Goal: Task Accomplishment & Management: Manage account settings

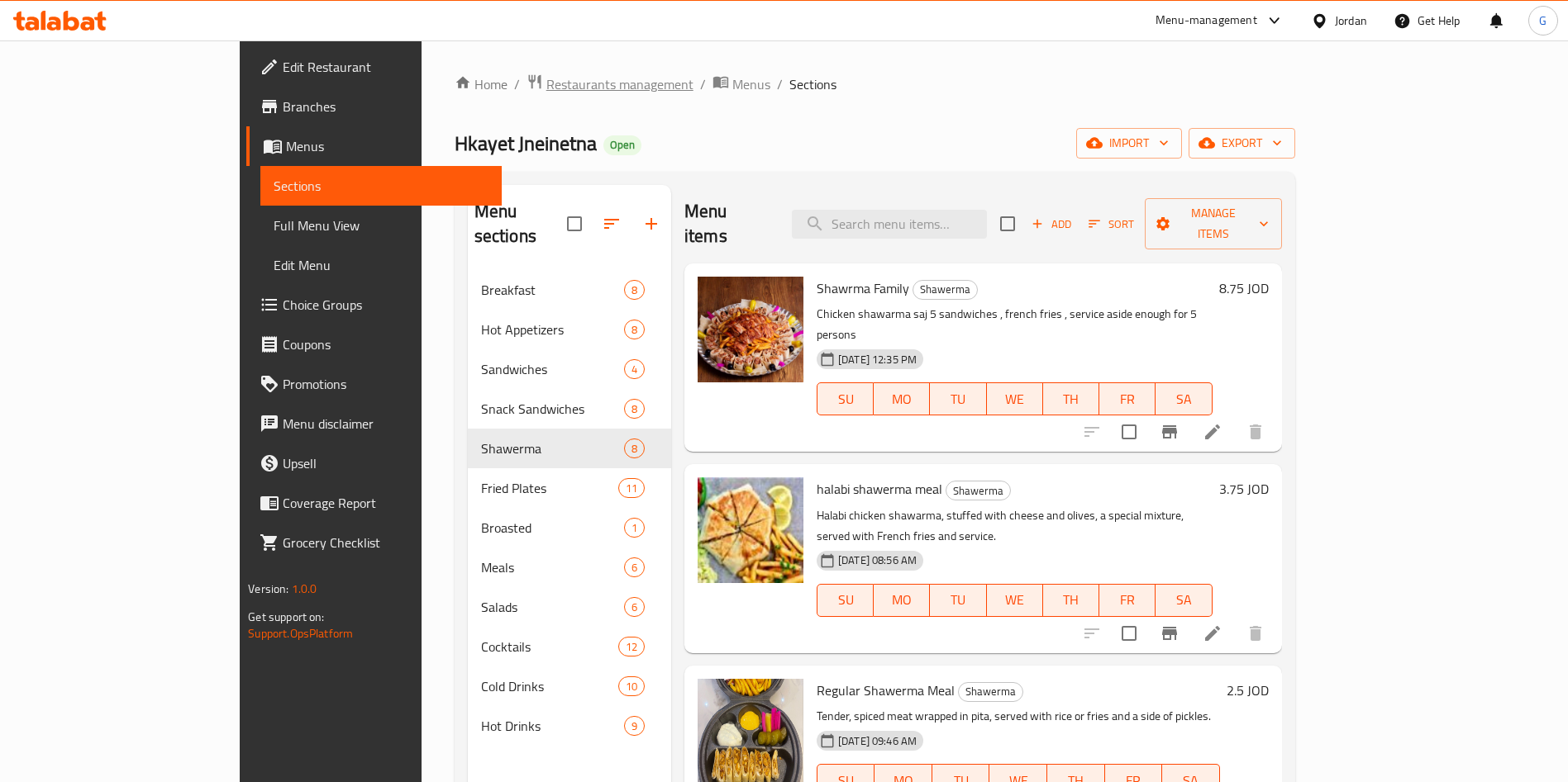
click at [546, 78] on span "Restaurants management" at bounding box center [619, 84] width 147 height 20
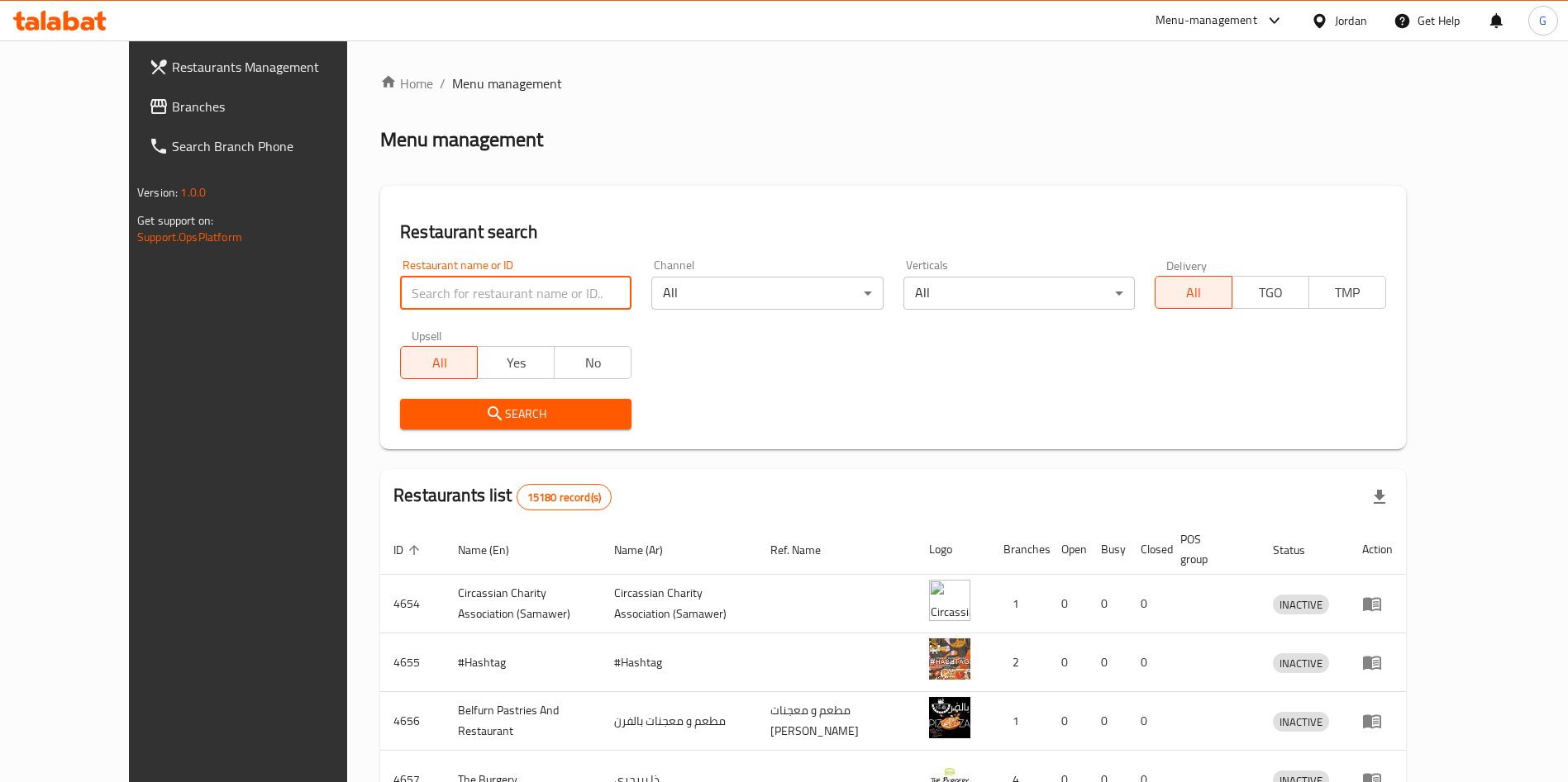
click at [445, 292] on input "search" at bounding box center [516, 293] width 232 height 33
type input "[PERSON_NAME]"
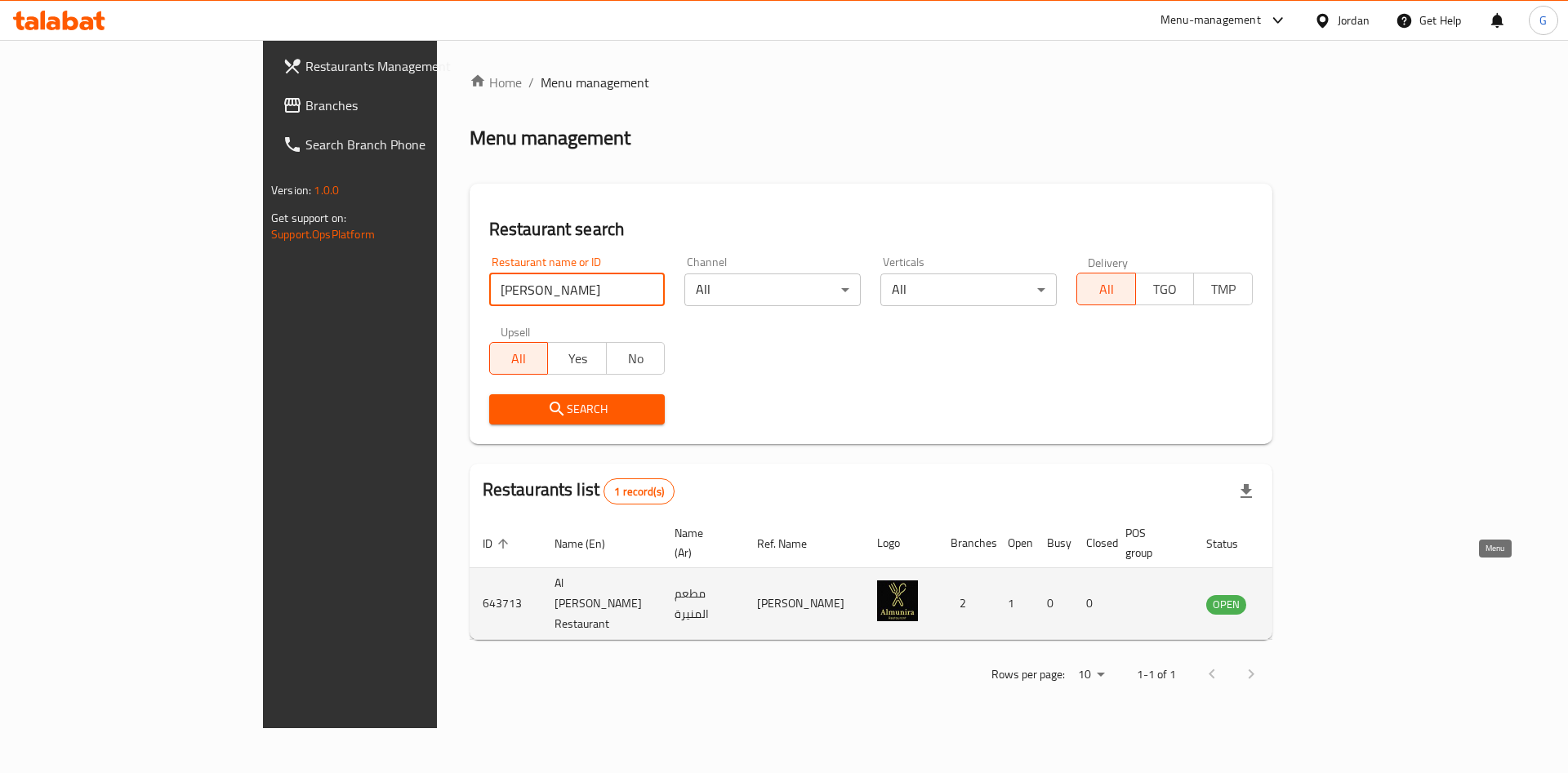
click at [1312, 595] on icon "enhanced table" at bounding box center [1301, 604] width 20 height 20
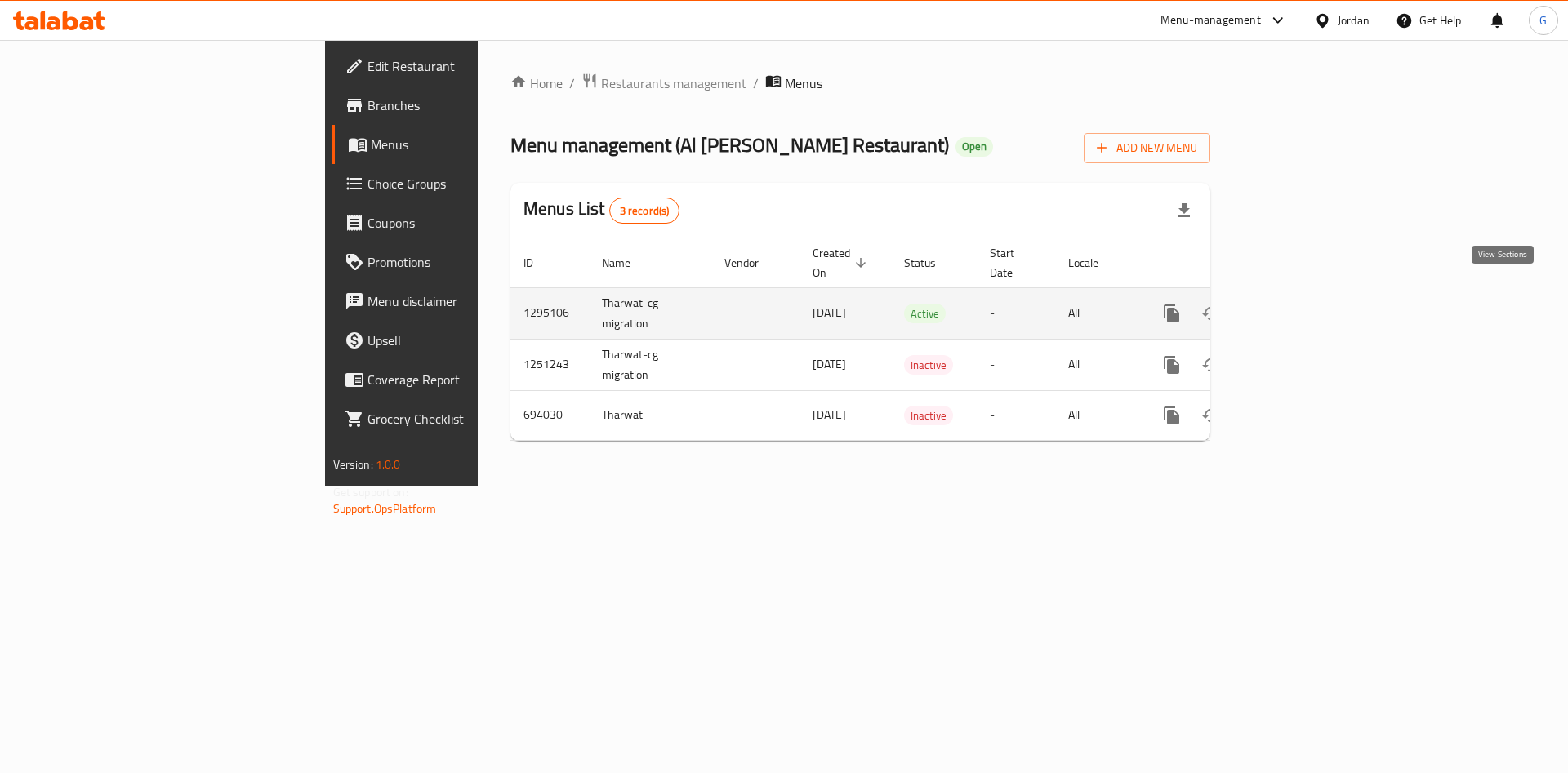
click at [1309, 310] on link "enhanced table" at bounding box center [1289, 314] width 39 height 39
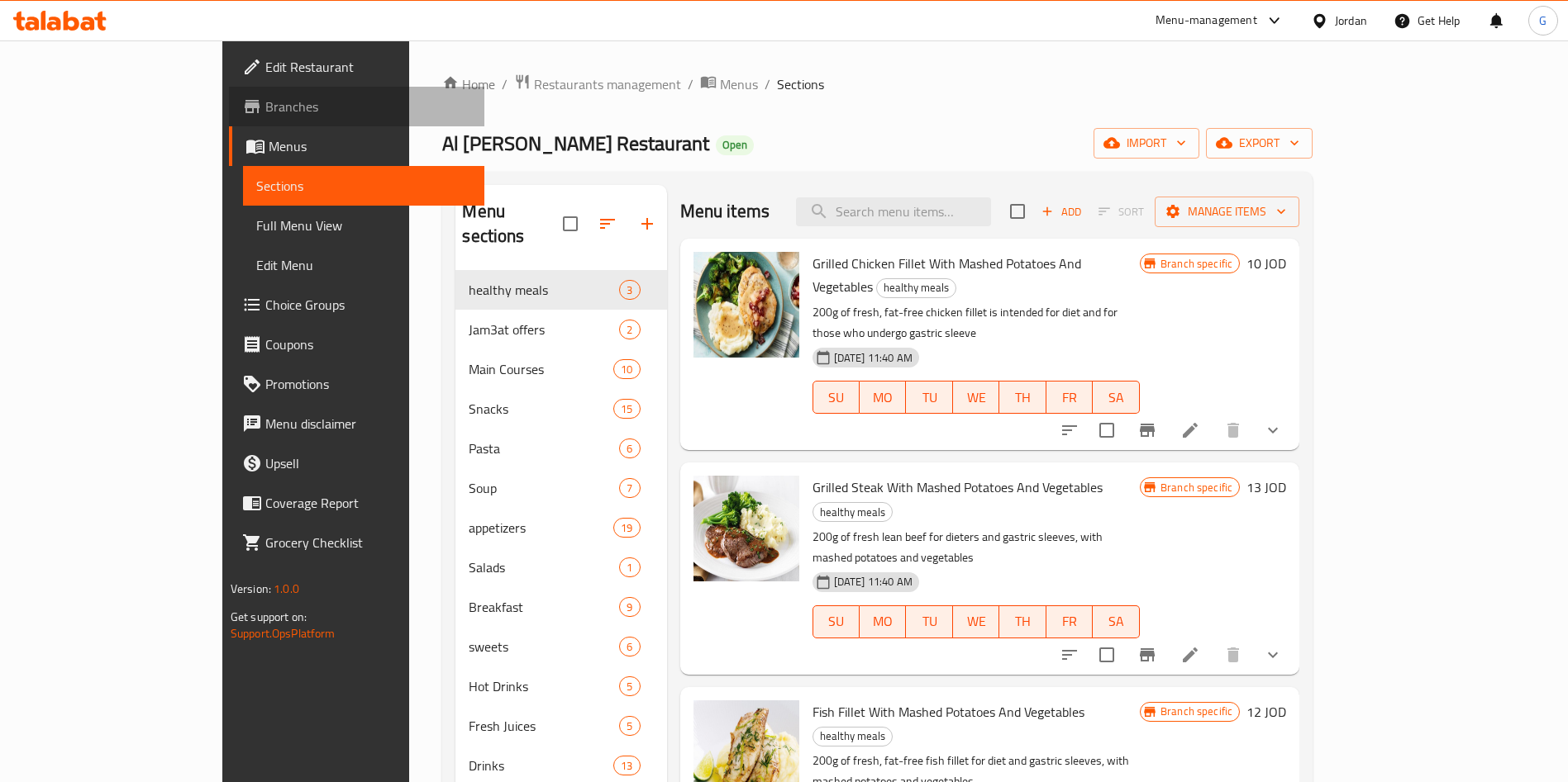
click at [266, 115] on span "Branches" at bounding box center [368, 106] width 206 height 20
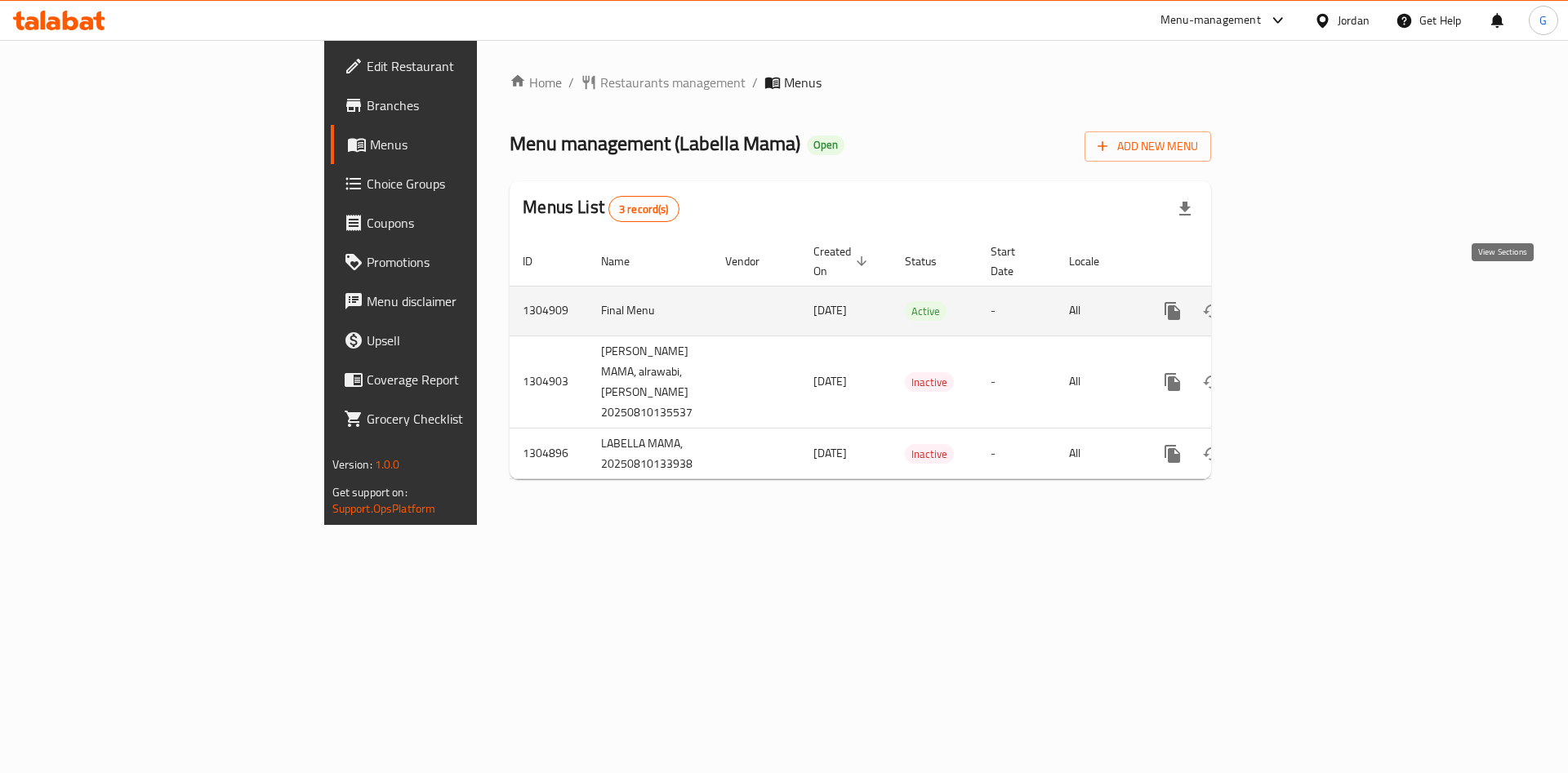
click at [1300, 301] on icon "enhanced table" at bounding box center [1290, 311] width 20 height 20
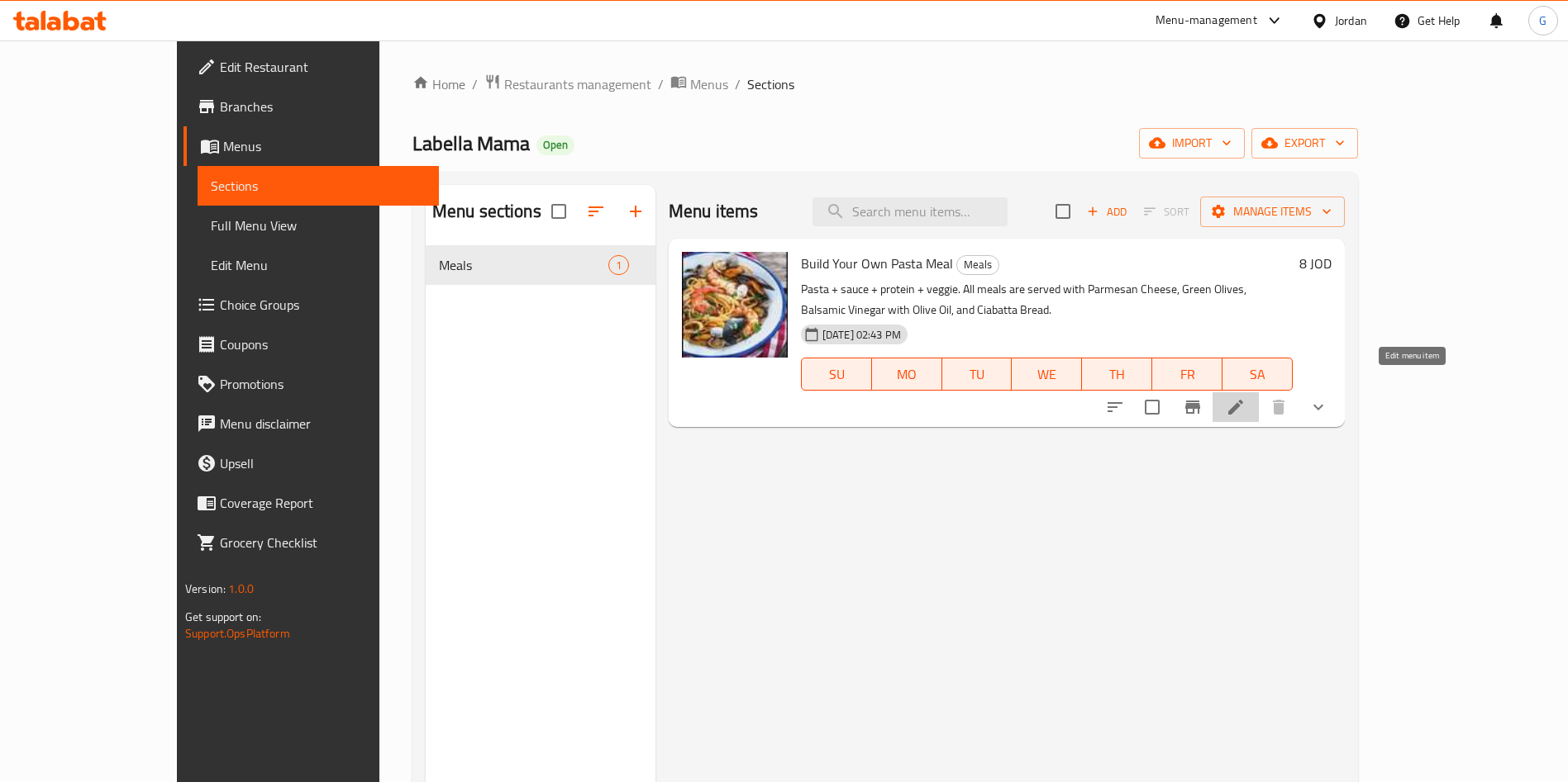
click at [1246, 398] on icon at bounding box center [1235, 407] width 20 height 20
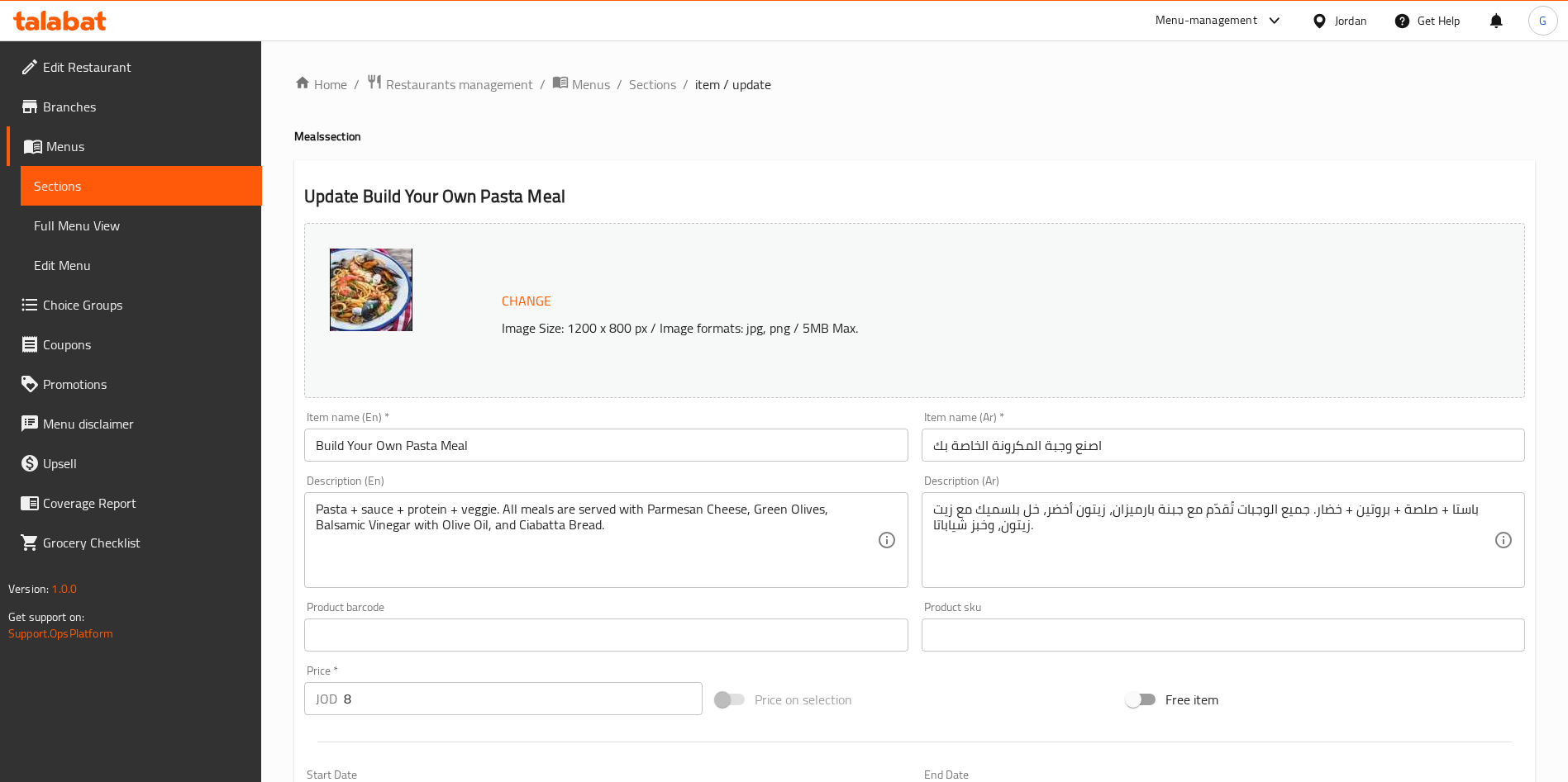
scroll to position [677, 0]
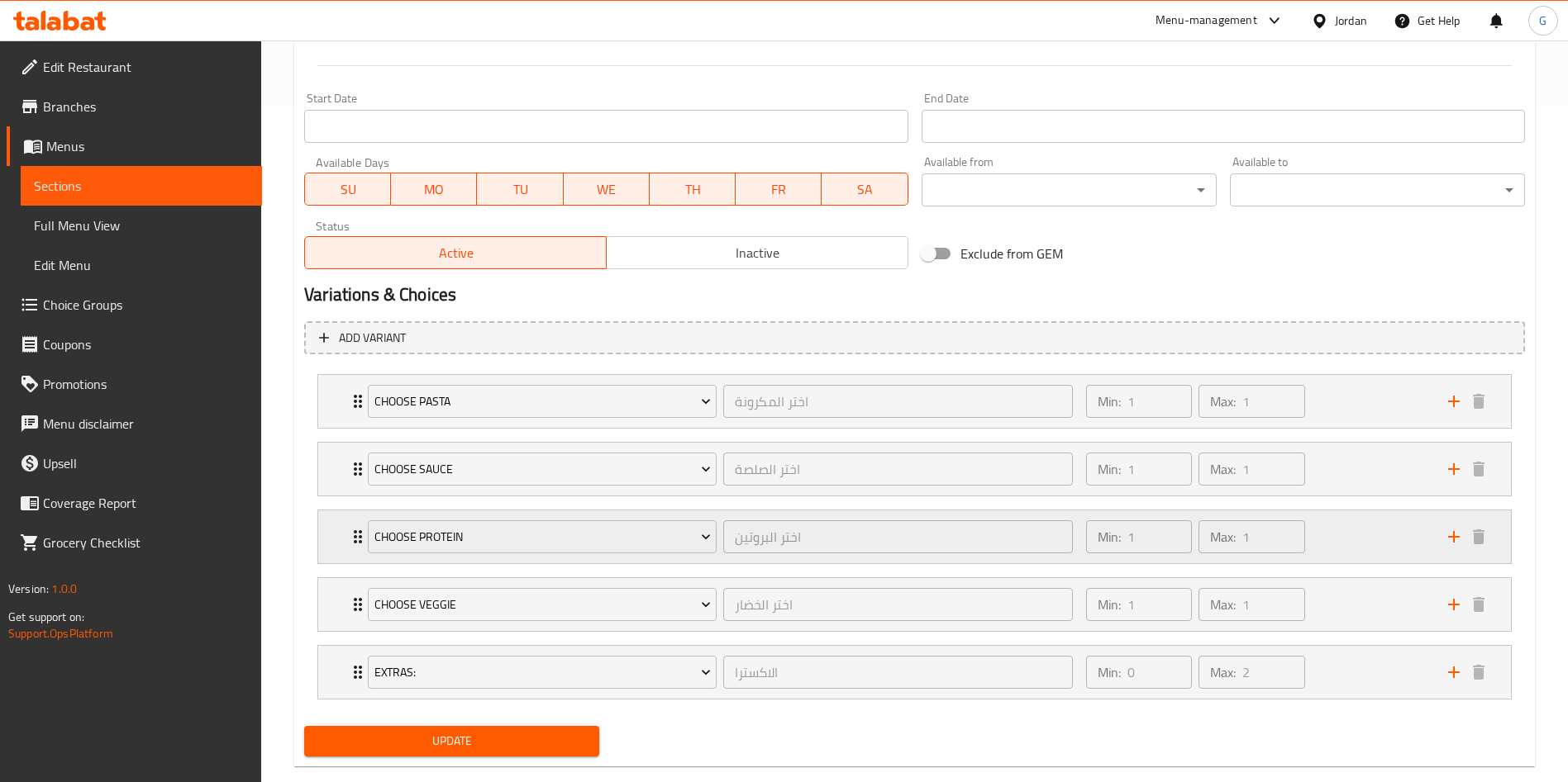
click at [339, 428] on div "Choose Protein اختر البروتين ​ Min: 1 ​ Max: 1 ​" at bounding box center [914, 401] width 1193 height 53
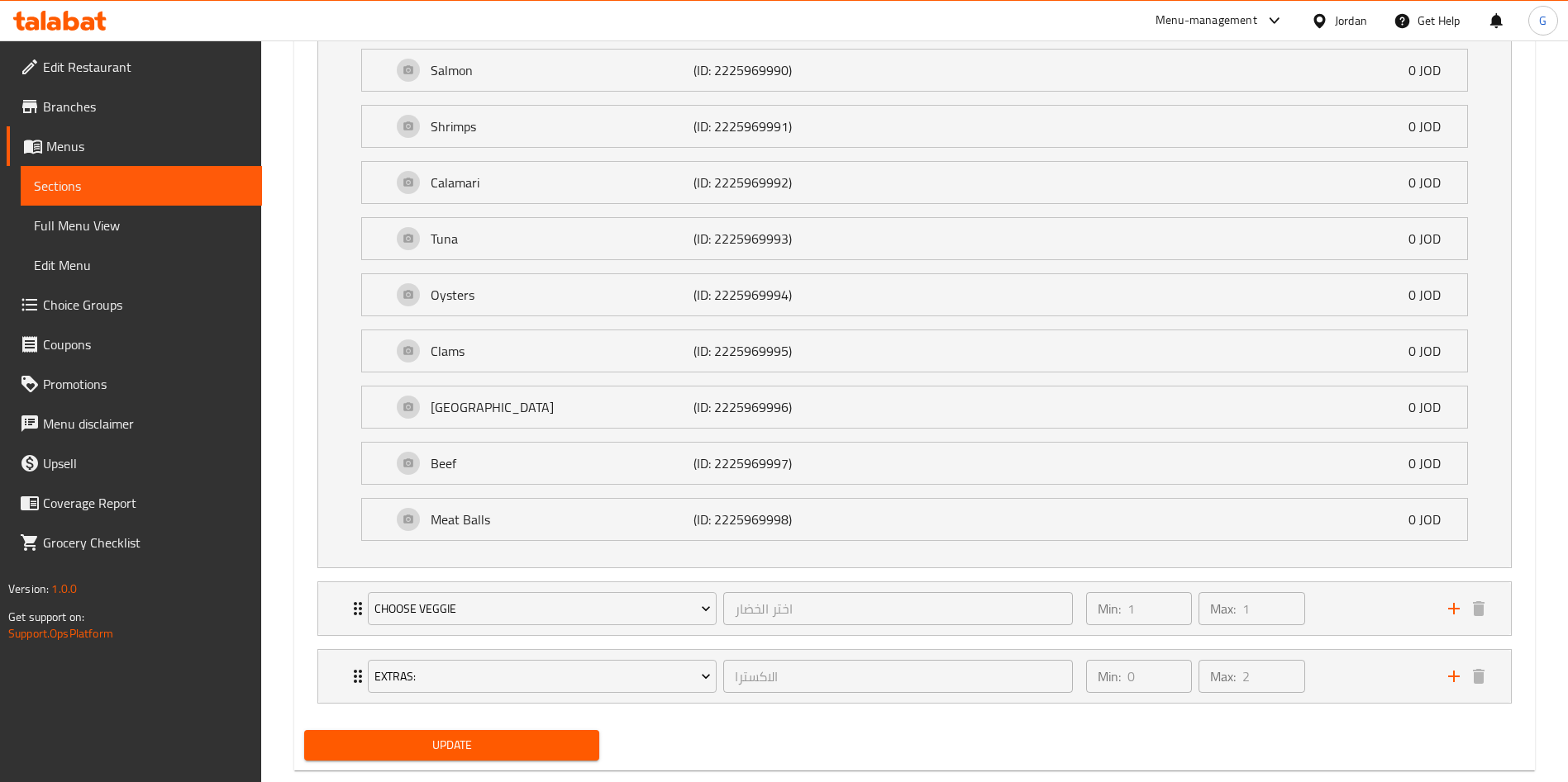
scroll to position [1291, 0]
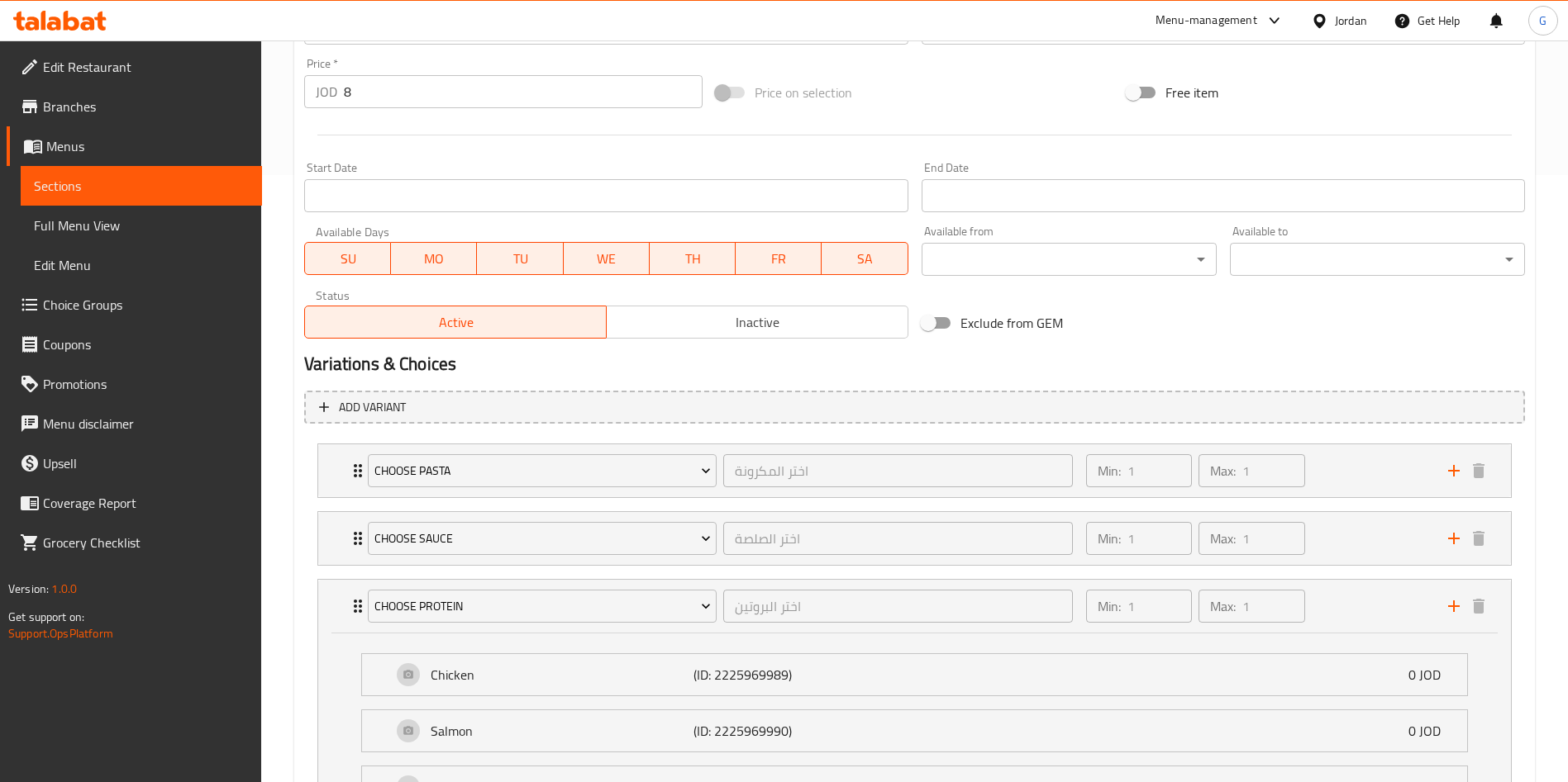
scroll to position [1449, 0]
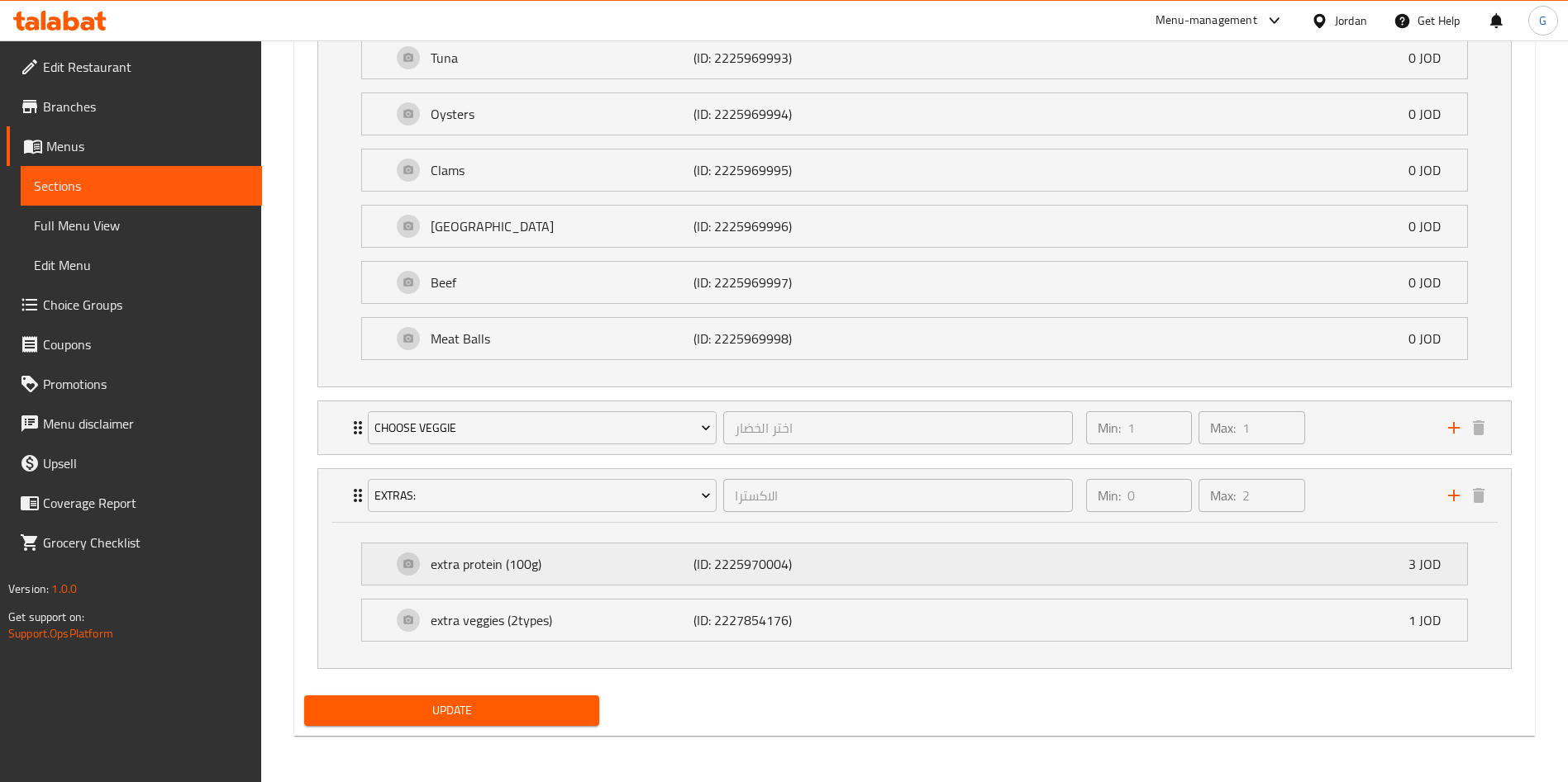
click at [1220, 546] on div "extra protein (100g) (ID: 2225970004) 3 JOD" at bounding box center [919, 564] width 1056 height 42
